Goal: Task Accomplishment & Management: Complete application form

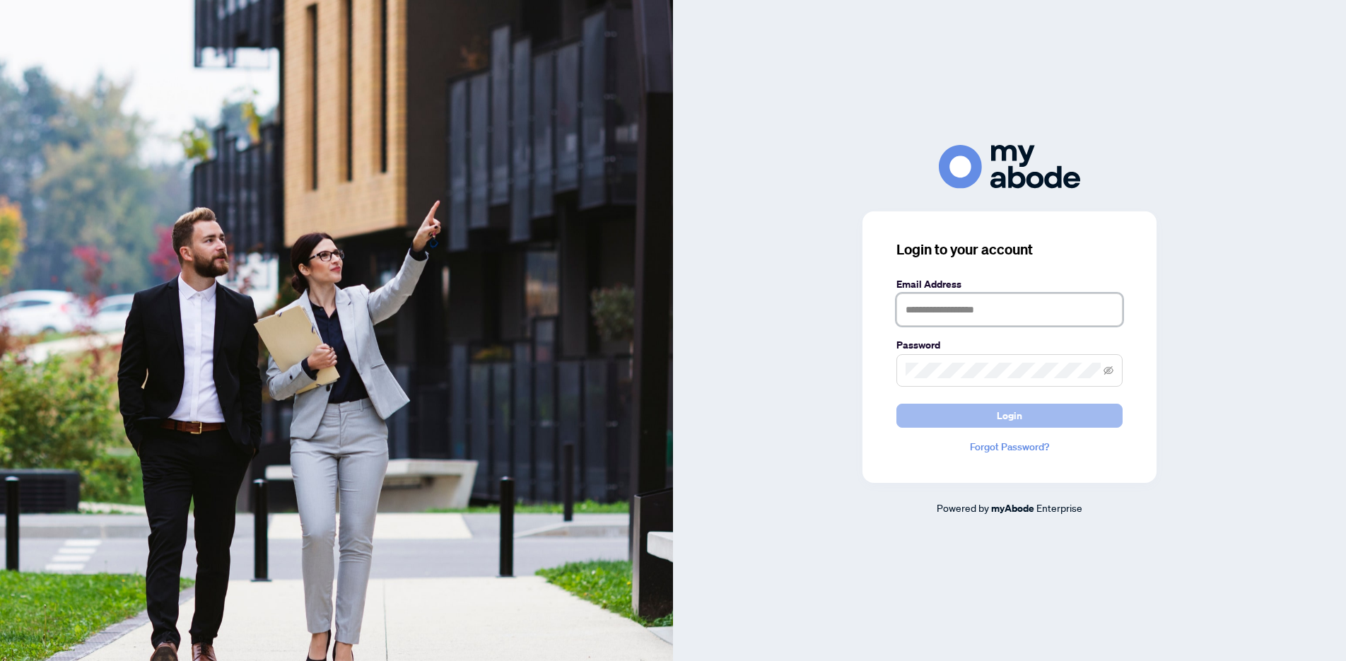
type input "**********"
click at [978, 408] on button "Login" at bounding box center [1009, 416] width 226 height 24
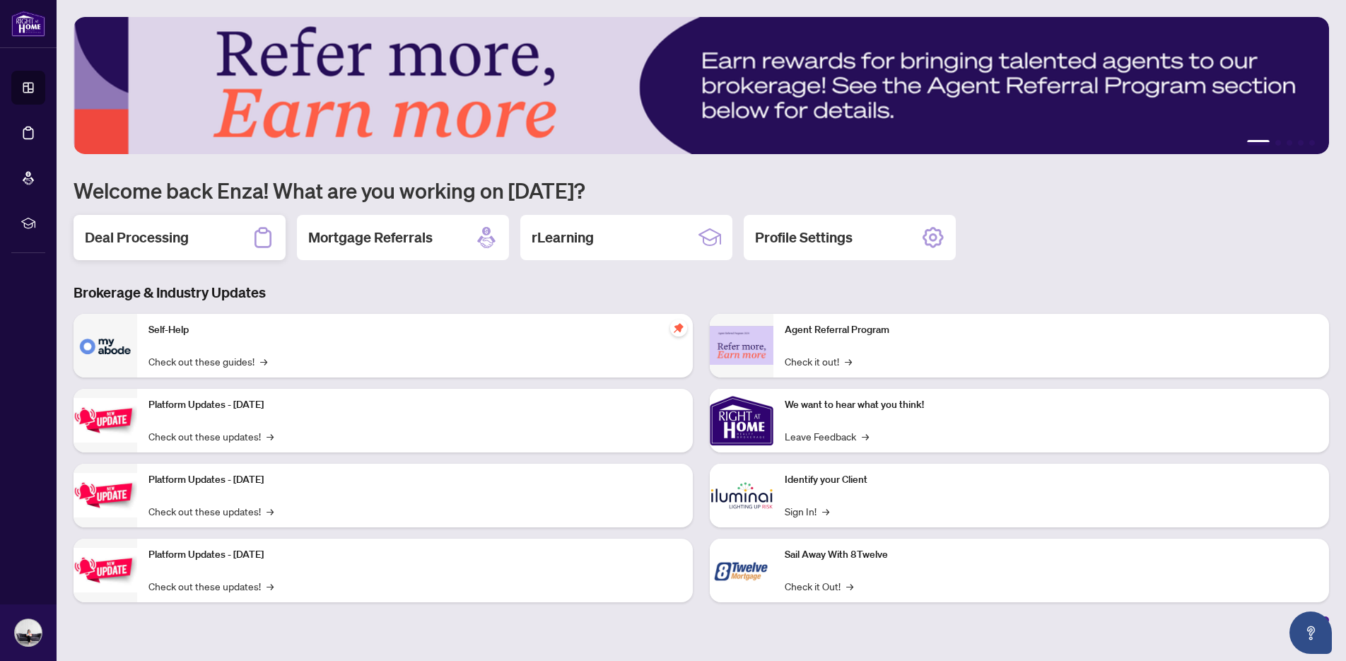
click at [214, 243] on div "Deal Processing" at bounding box center [180, 237] width 212 height 45
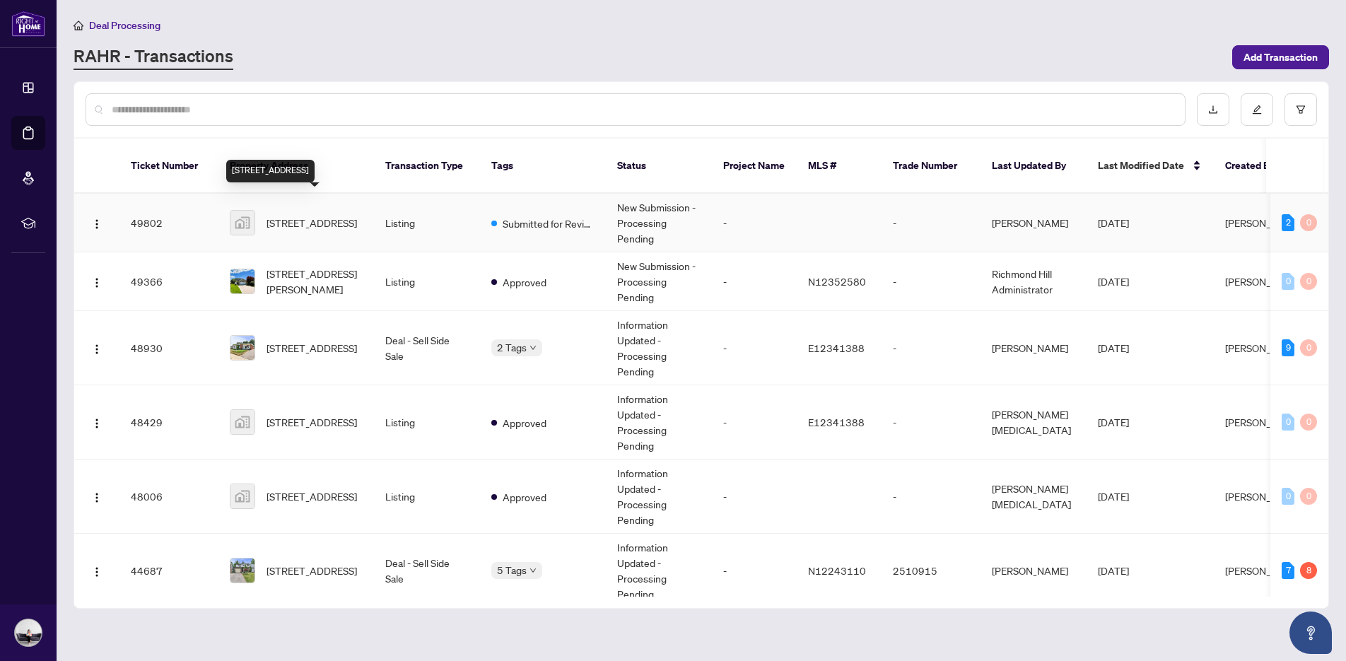
click at [342, 215] on span "[STREET_ADDRESS]" at bounding box center [311, 223] width 90 height 16
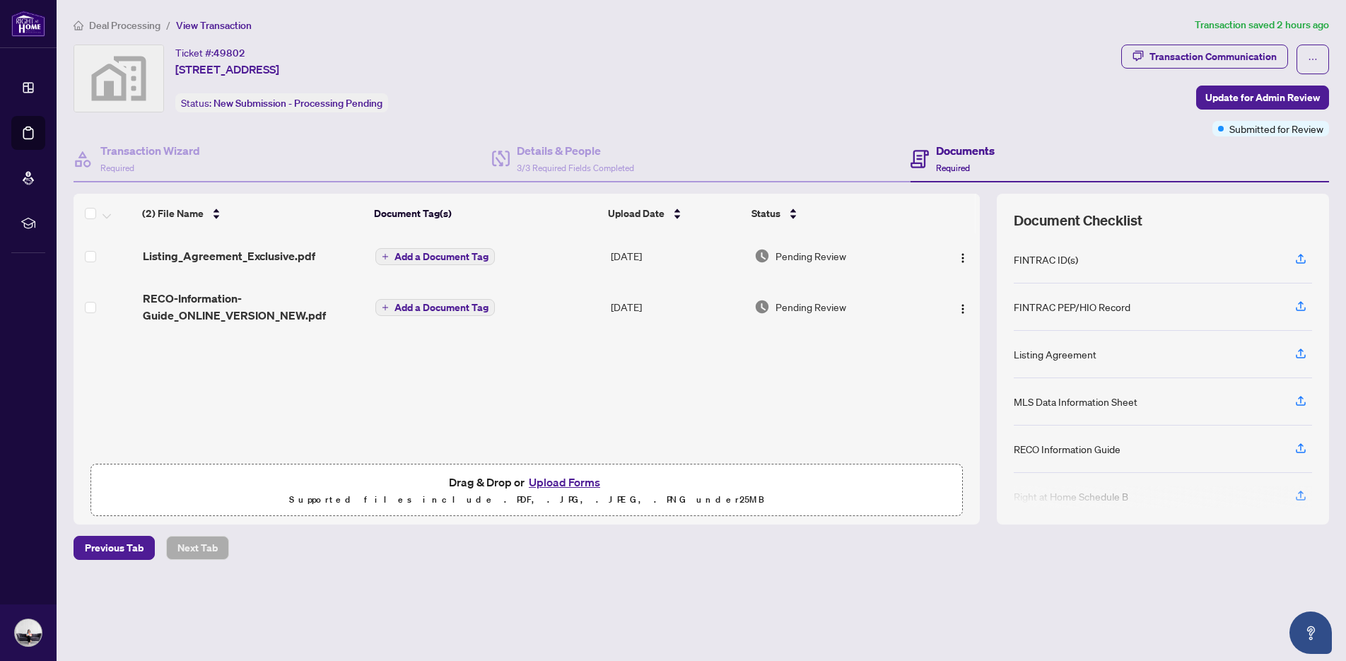
click at [572, 480] on button "Upload Forms" at bounding box center [564, 482] width 80 height 18
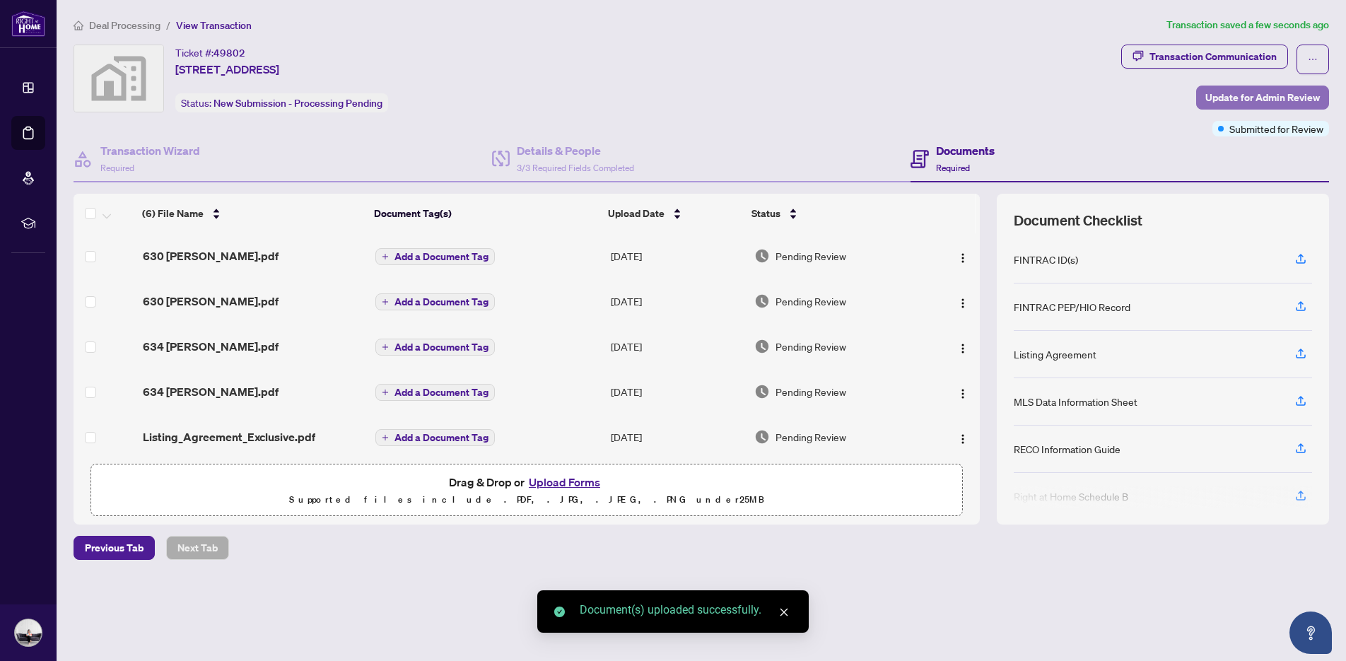
click at [1238, 93] on span "Update for Admin Review" at bounding box center [1262, 97] width 115 height 23
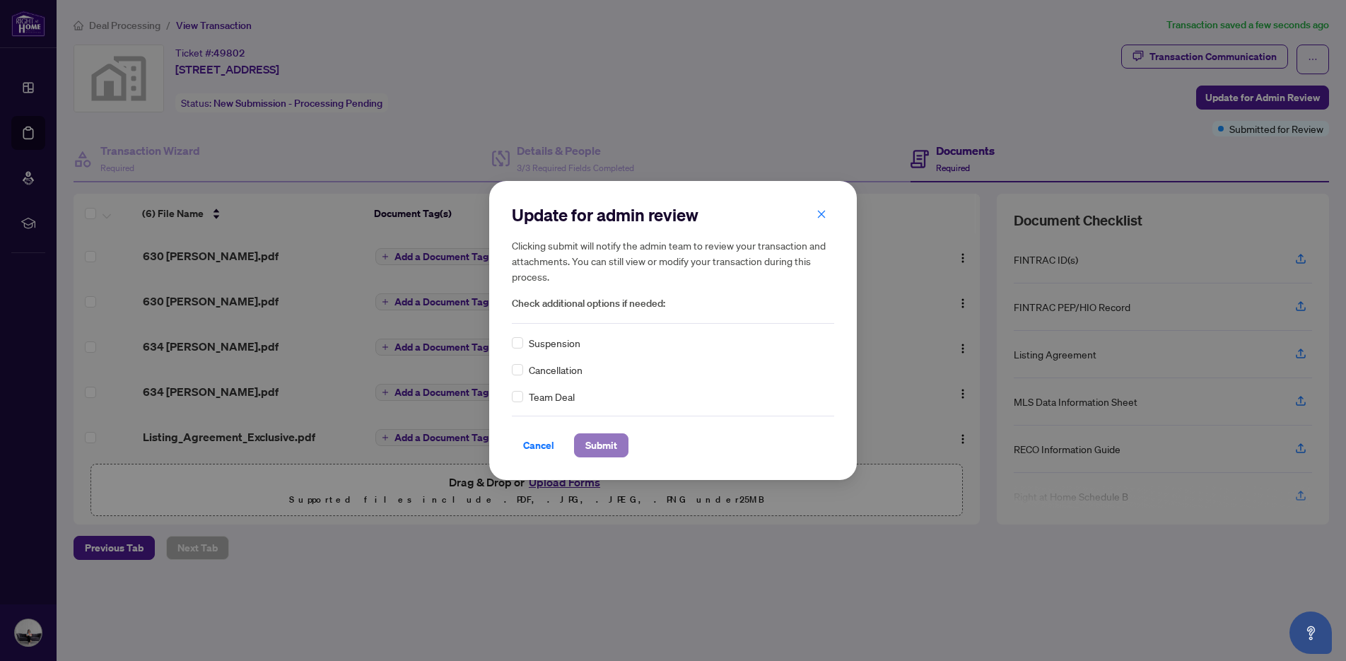
click at [612, 443] on span "Submit" at bounding box center [601, 445] width 32 height 23
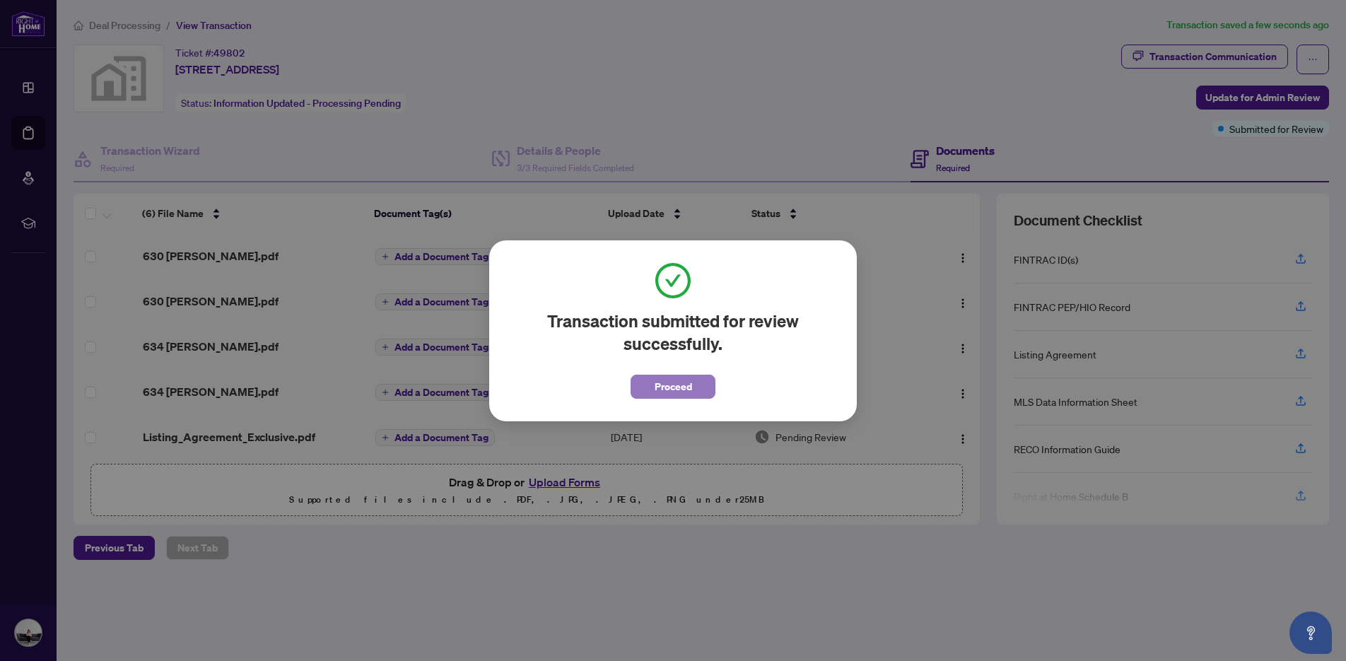
click at [668, 396] on span "Proceed" at bounding box center [673, 386] width 37 height 23
